Goal: Task Accomplishment & Management: Use online tool/utility

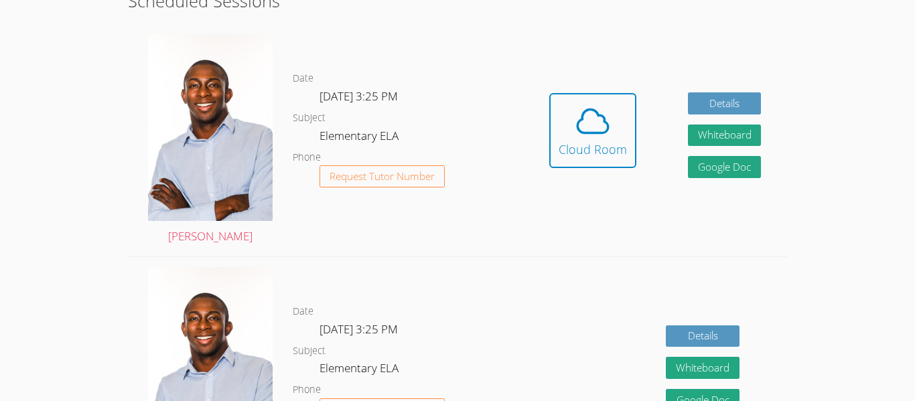
scroll to position [343, 0]
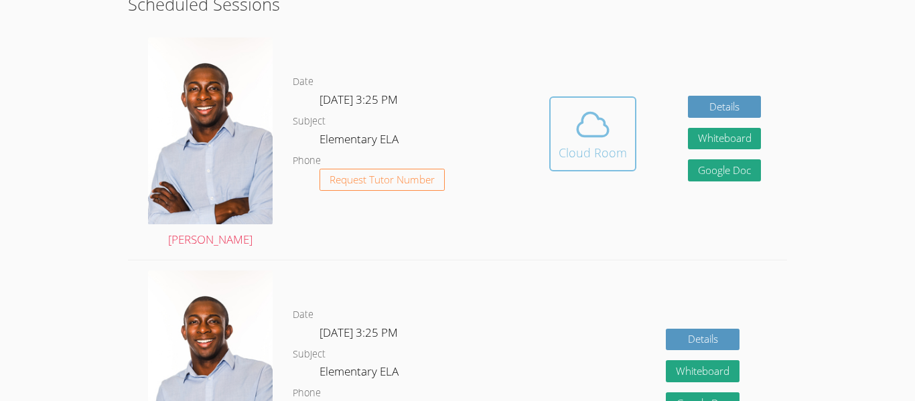
click at [607, 121] on icon at bounding box center [592, 124] width 37 height 37
click at [613, 127] on span at bounding box center [592, 124] width 68 height 37
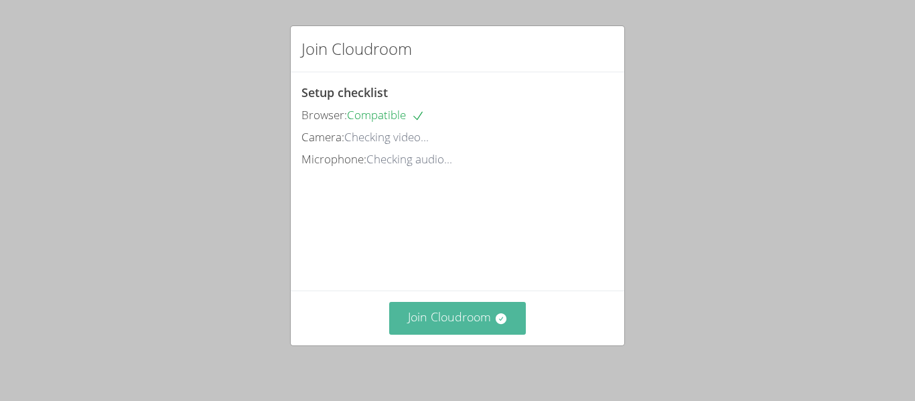
click at [401, 313] on button "Join Cloudroom" at bounding box center [457, 318] width 137 height 33
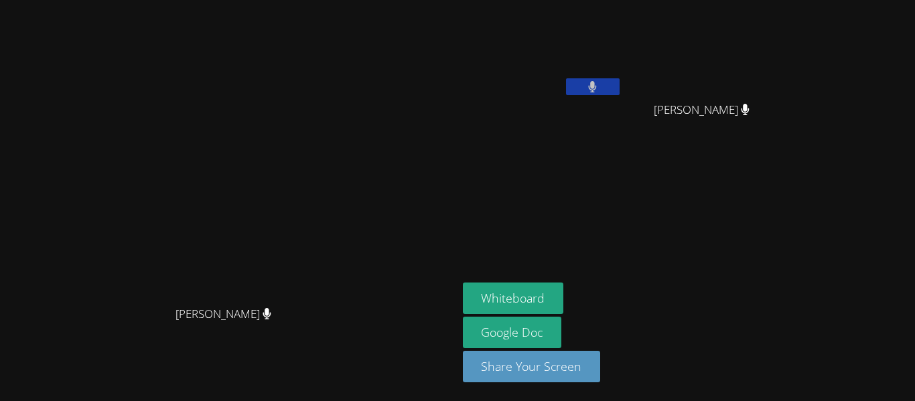
click at [261, 68] on video at bounding box center [228, 173] width 201 height 251
click at [564, 286] on button "Whiteboard" at bounding box center [513, 298] width 101 height 31
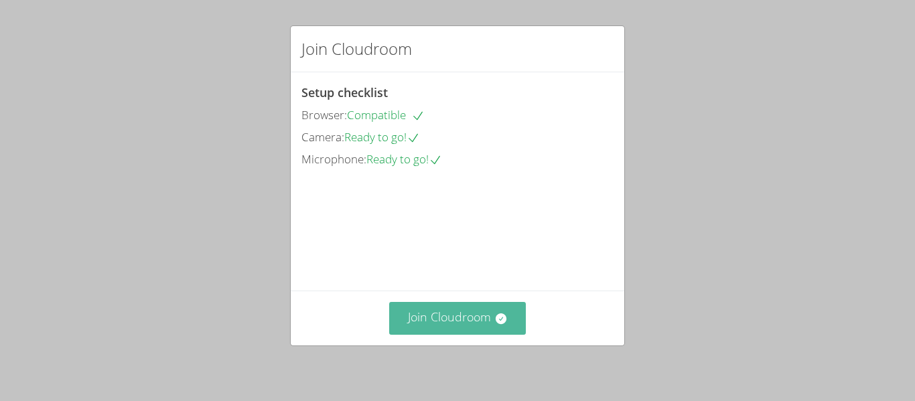
click at [451, 313] on button "Join Cloudroom" at bounding box center [457, 318] width 137 height 33
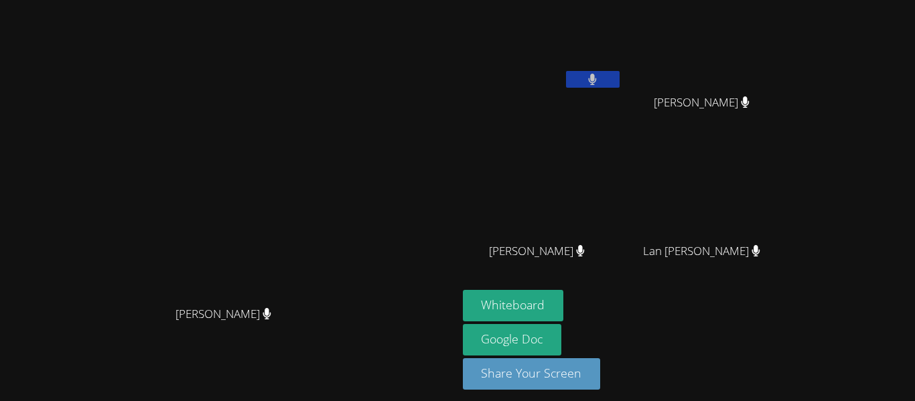
scroll to position [8, 0]
